Goal: Task Accomplishment & Management: Manage account settings

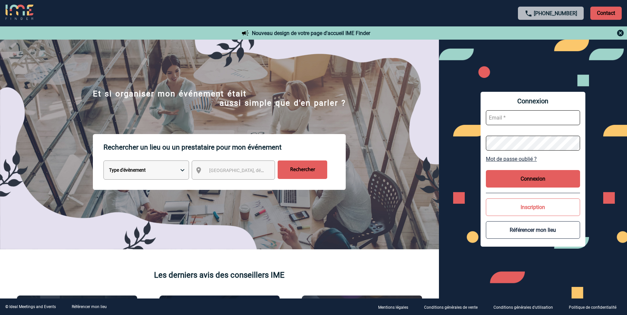
type input "slefevre@pariscountryclub.com"
click at [518, 181] on button "Connexion" at bounding box center [533, 179] width 94 height 18
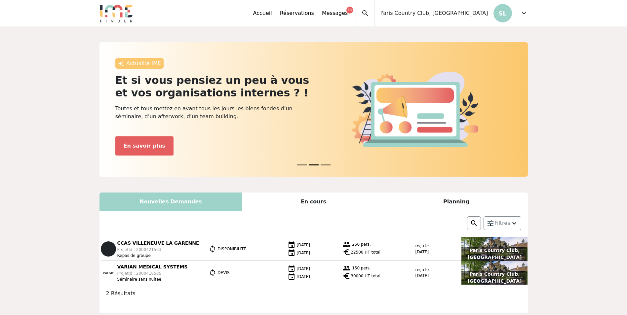
click at [292, 208] on div "En cours" at bounding box center [313, 202] width 143 height 19
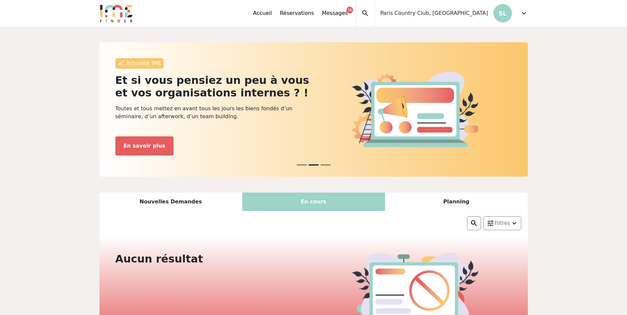
click at [216, 199] on div "Nouvelles Demandes" at bounding box center [171, 202] width 143 height 19
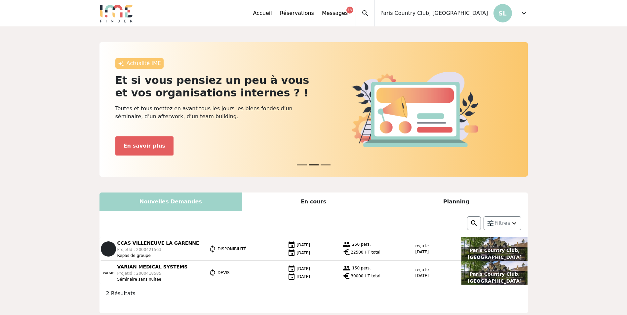
click at [467, 12] on span "Paris Country Club, [GEOGRAPHIC_DATA]" at bounding box center [434, 13] width 108 height 8
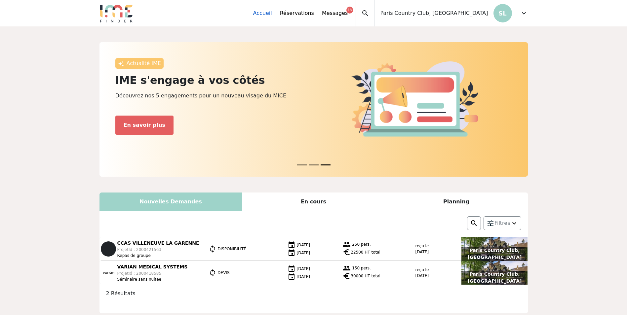
click at [272, 13] on link "Accueil" at bounding box center [262, 13] width 19 height 8
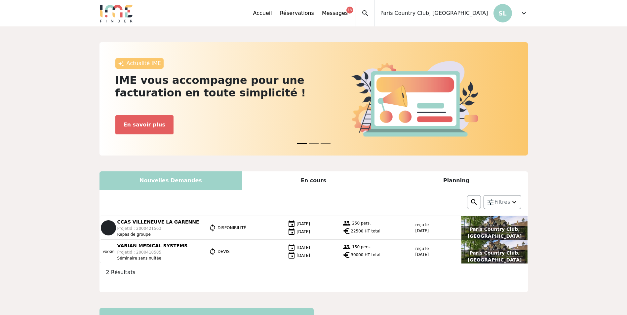
click at [445, 16] on span "Paris Country Club, [GEOGRAPHIC_DATA]" at bounding box center [434, 13] width 108 height 8
click at [499, 14] on p "SL" at bounding box center [503, 13] width 19 height 19
click at [524, 16] on span "expand_more" at bounding box center [524, 13] width 8 height 8
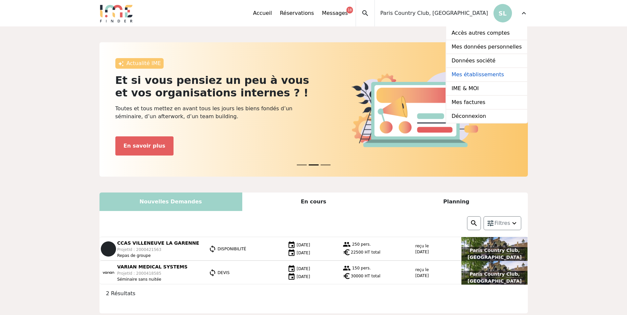
click at [481, 73] on link "Mes établissements" at bounding box center [486, 75] width 81 height 14
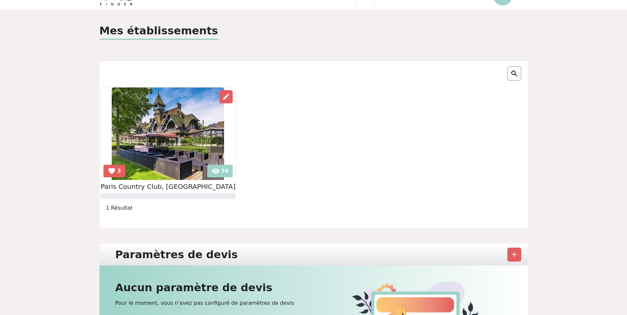
scroll to position [16, 0]
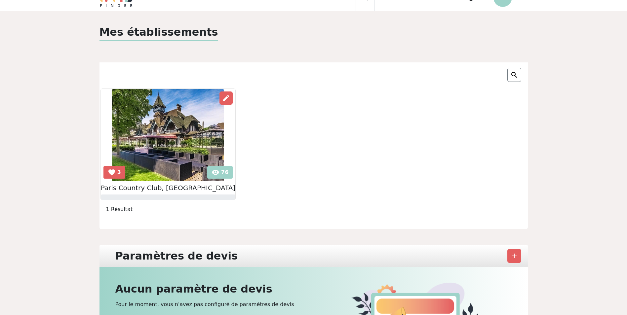
click at [191, 133] on img at bounding box center [168, 135] width 112 height 93
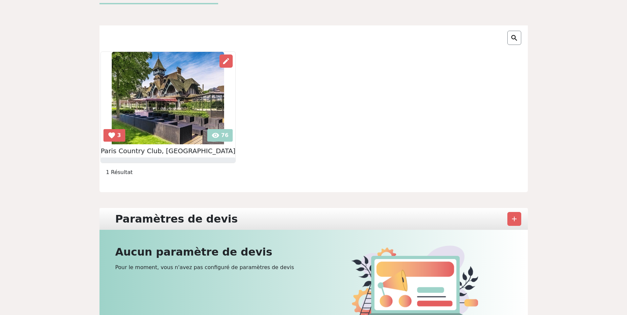
scroll to position [0, 0]
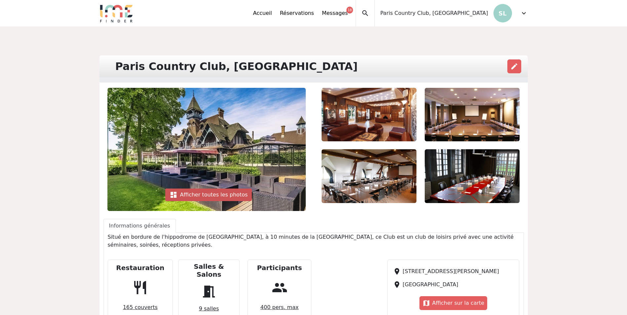
click at [205, 194] on div "dashboard Afficher toutes les photos" at bounding box center [208, 195] width 87 height 13
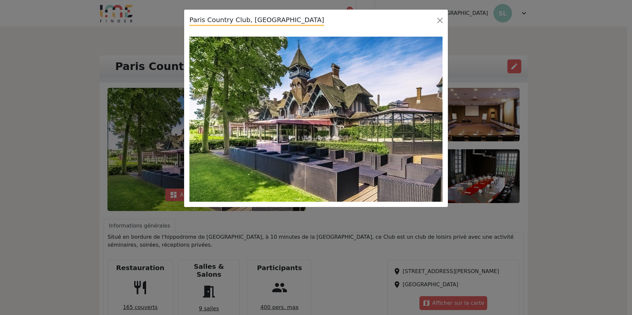
click at [427, 118] on span "button" at bounding box center [424, 119] width 11 height 11
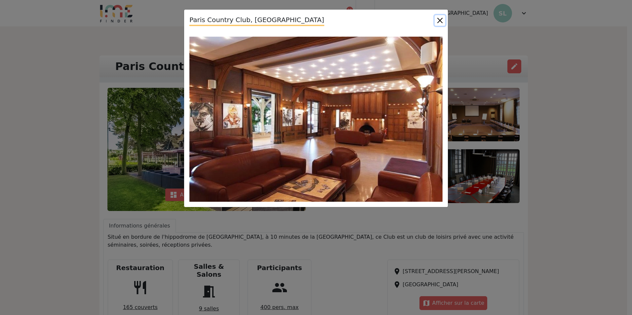
click at [439, 20] on button "Close" at bounding box center [440, 20] width 11 height 11
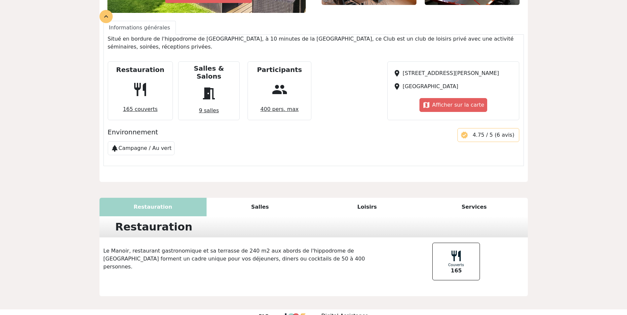
scroll to position [204, 0]
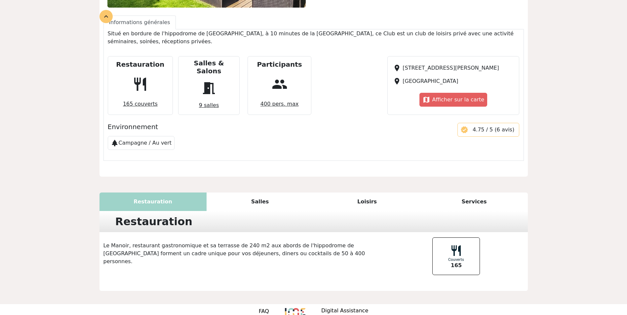
click at [234, 193] on div "Salles" at bounding box center [260, 202] width 107 height 19
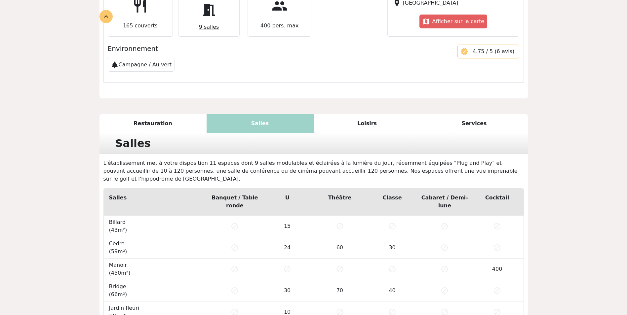
scroll to position [282, 0]
click at [280, 216] on td "15" at bounding box center [287, 226] width 53 height 21
click at [289, 216] on td "15" at bounding box center [287, 226] width 53 height 21
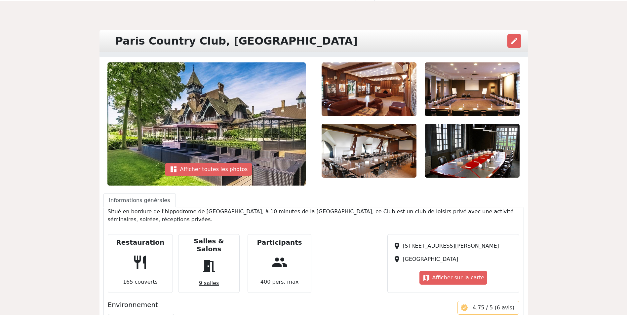
scroll to position [0, 0]
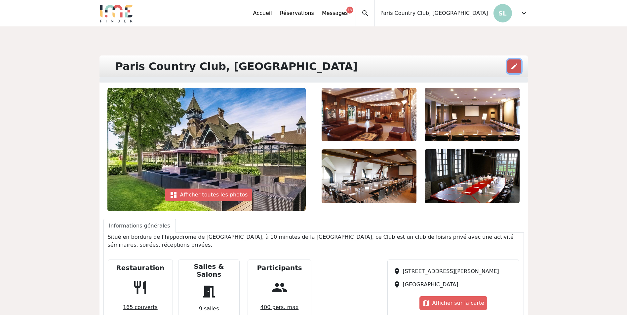
click at [517, 63] on span "edit" at bounding box center [515, 66] width 8 height 8
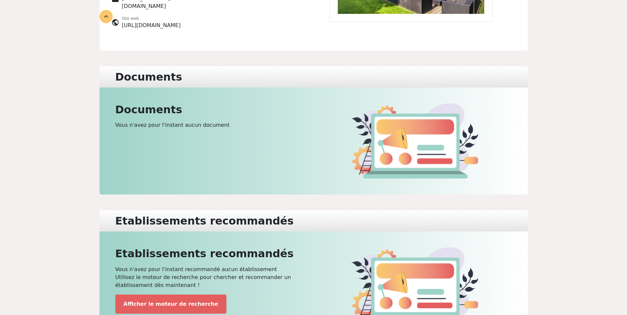
scroll to position [195, 0]
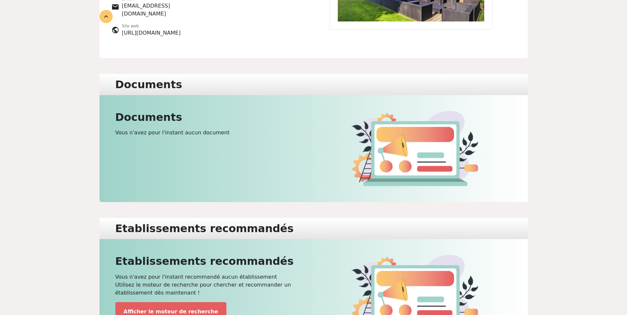
click at [331, 128] on div "Documents Vous n'avez pour l'instant aucun document" at bounding box center [313, 148] width 405 height 75
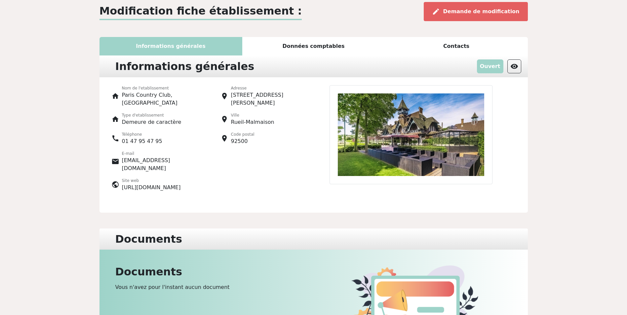
scroll to position [30, 0]
